Goal: Use online tool/utility: Utilize a website feature to perform a specific function

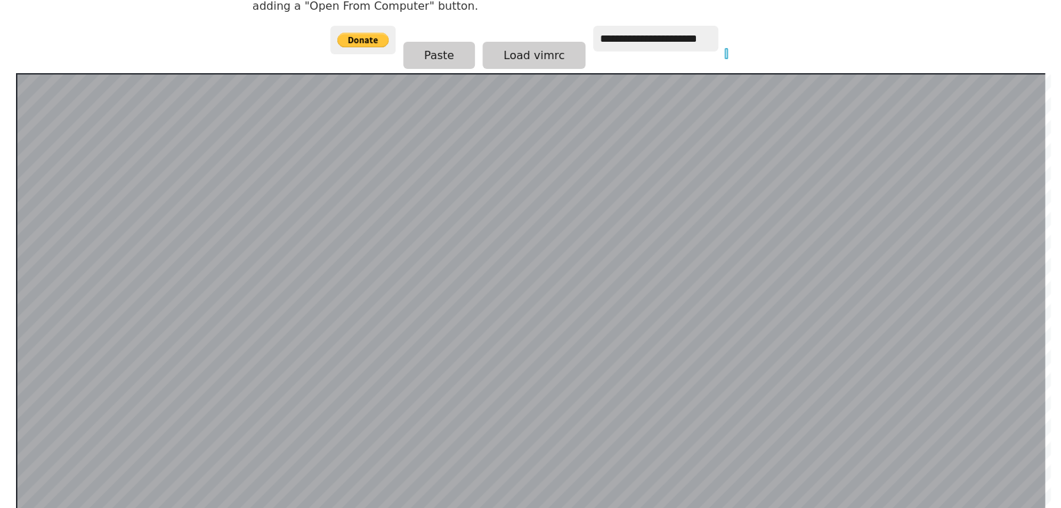
scroll to position [229, 0]
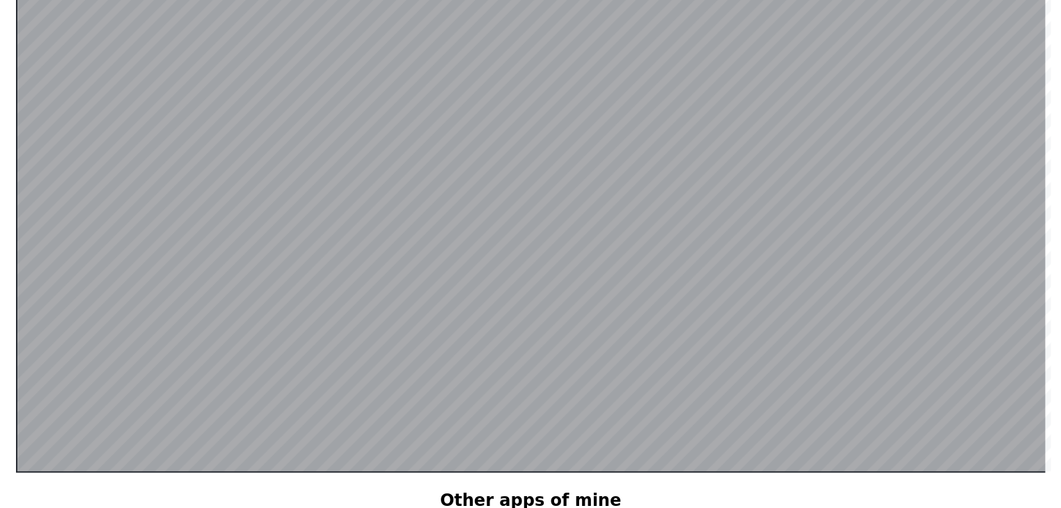
scroll to position [473, 0]
